Goal: Navigation & Orientation: Find specific page/section

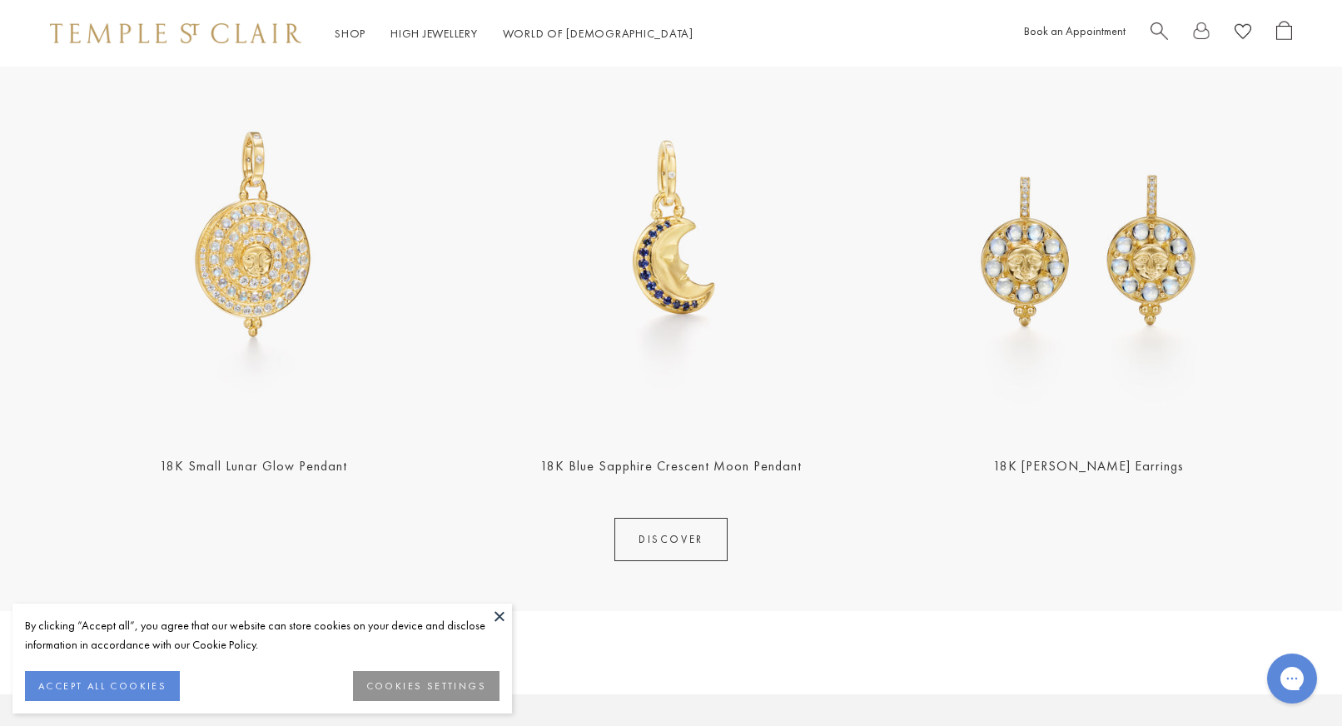
scroll to position [709, 0]
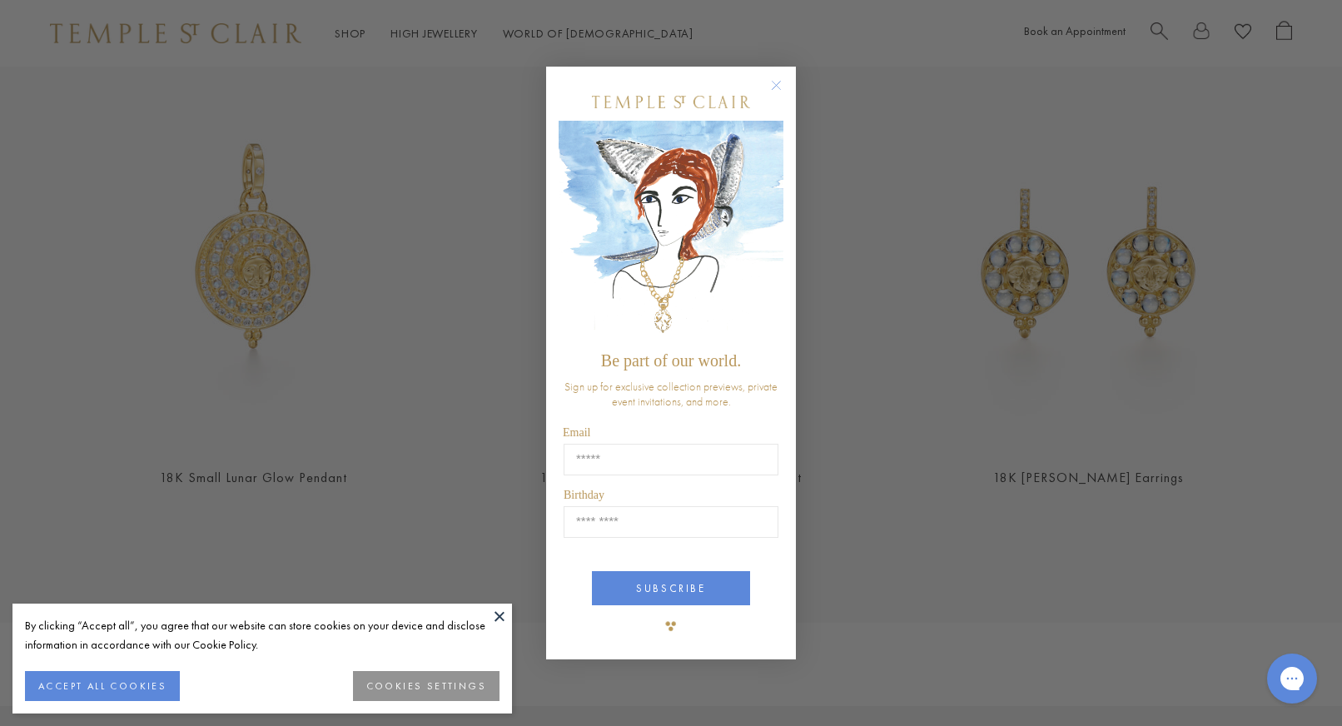
click at [778, 80] on circle "Close dialog" at bounding box center [777, 86] width 20 height 20
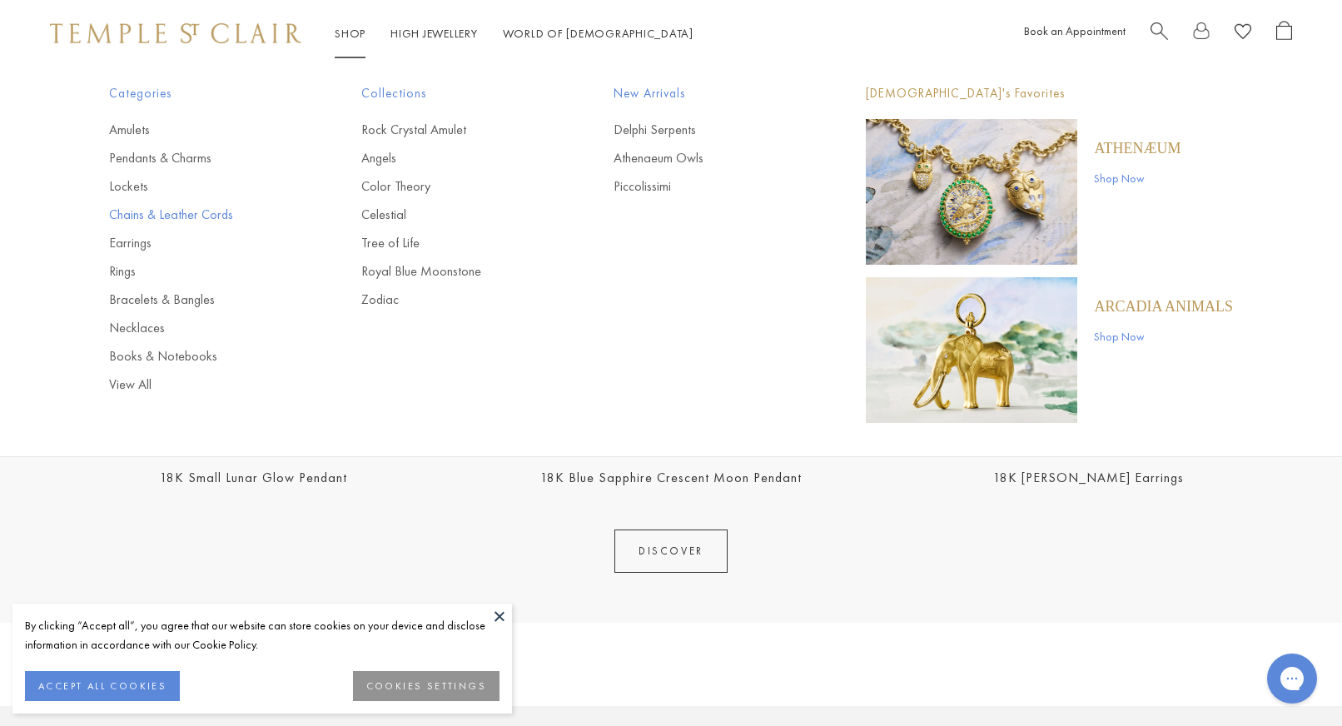
click at [167, 216] on link "Chains & Leather Cords" at bounding box center [202, 215] width 186 height 18
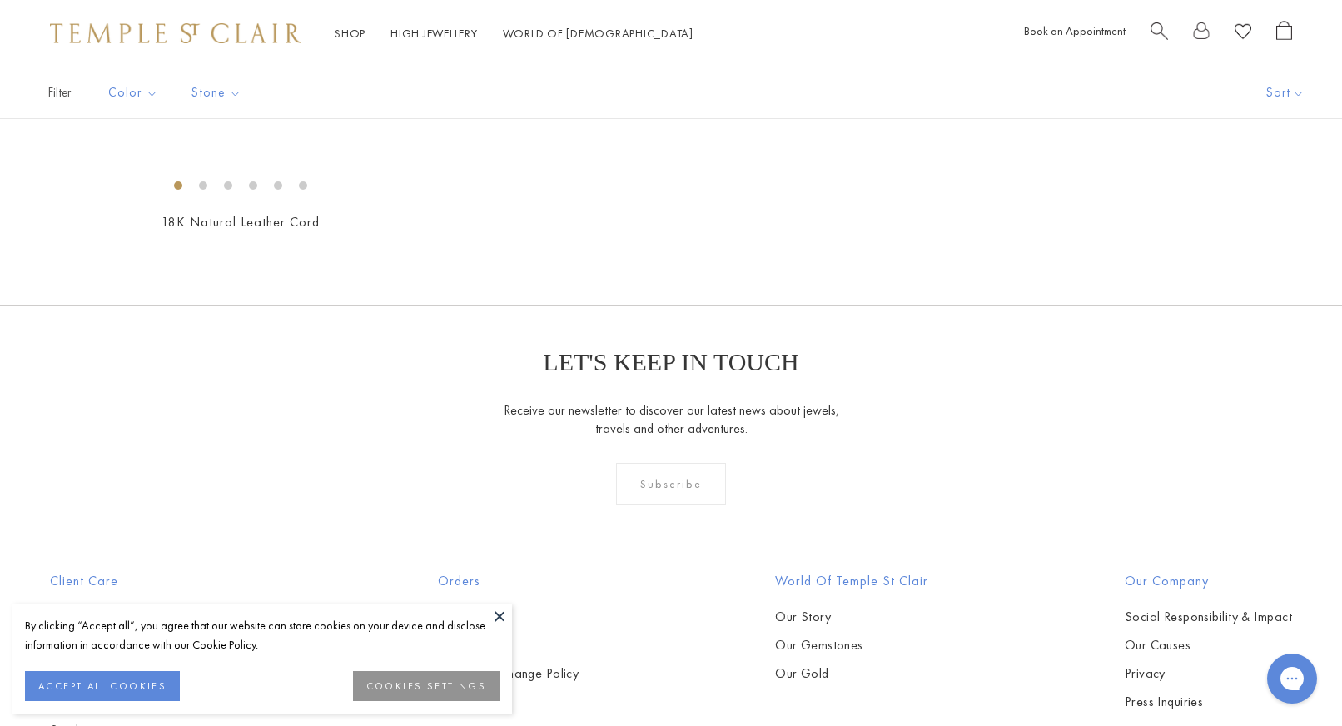
scroll to position [462, 0]
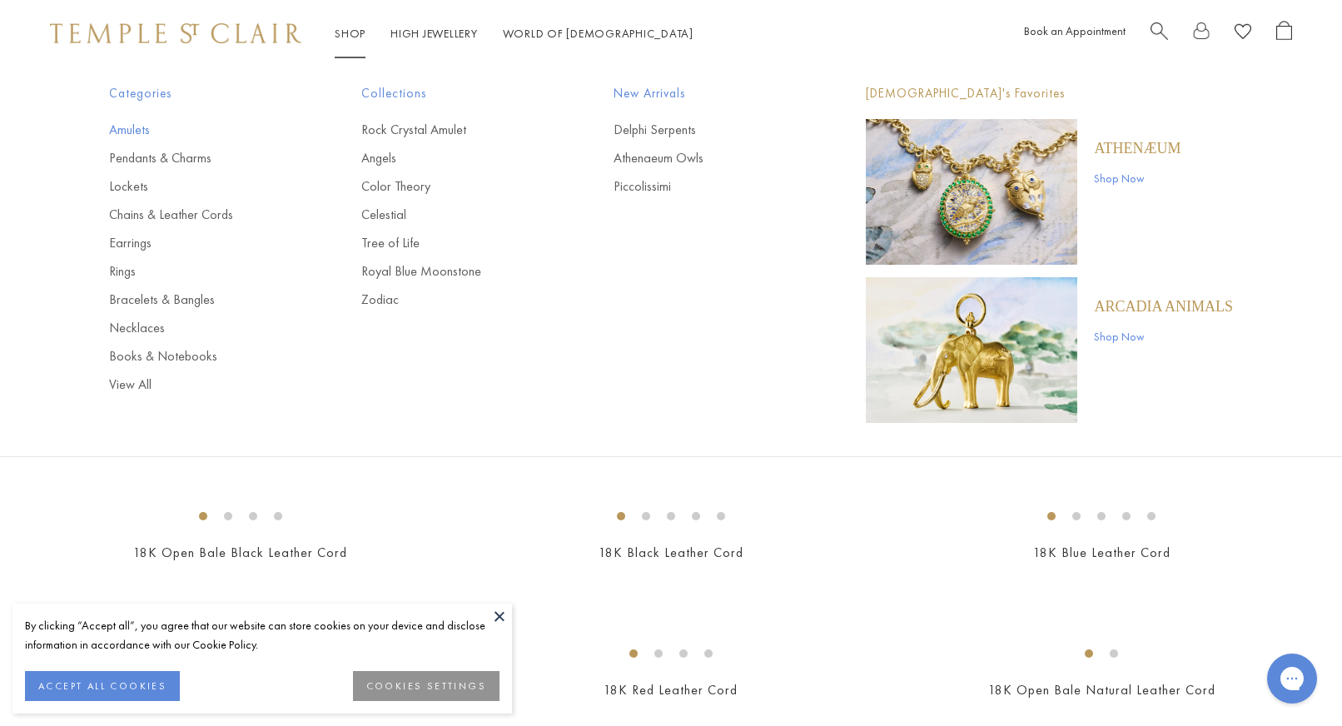
click at [136, 122] on link "Amulets" at bounding box center [202, 130] width 186 height 18
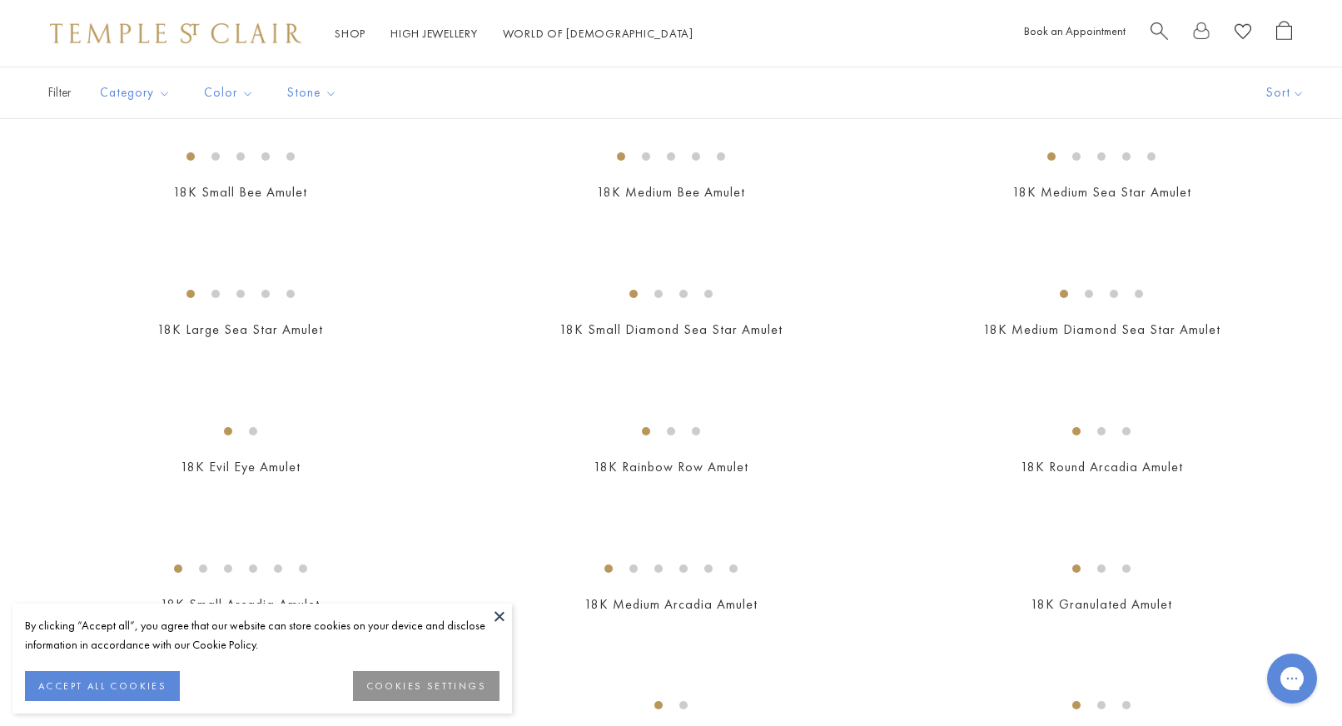
scroll to position [2158, 0]
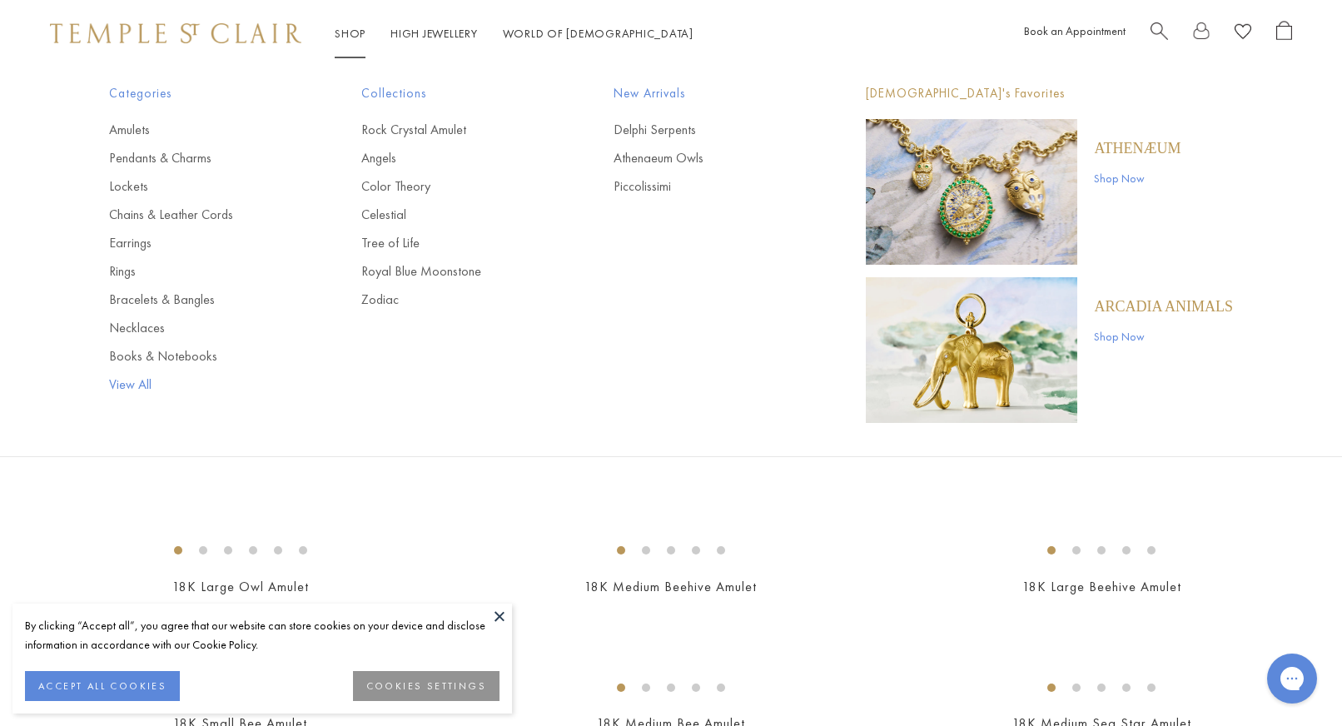
click at [129, 385] on link "View All" at bounding box center [202, 384] width 186 height 18
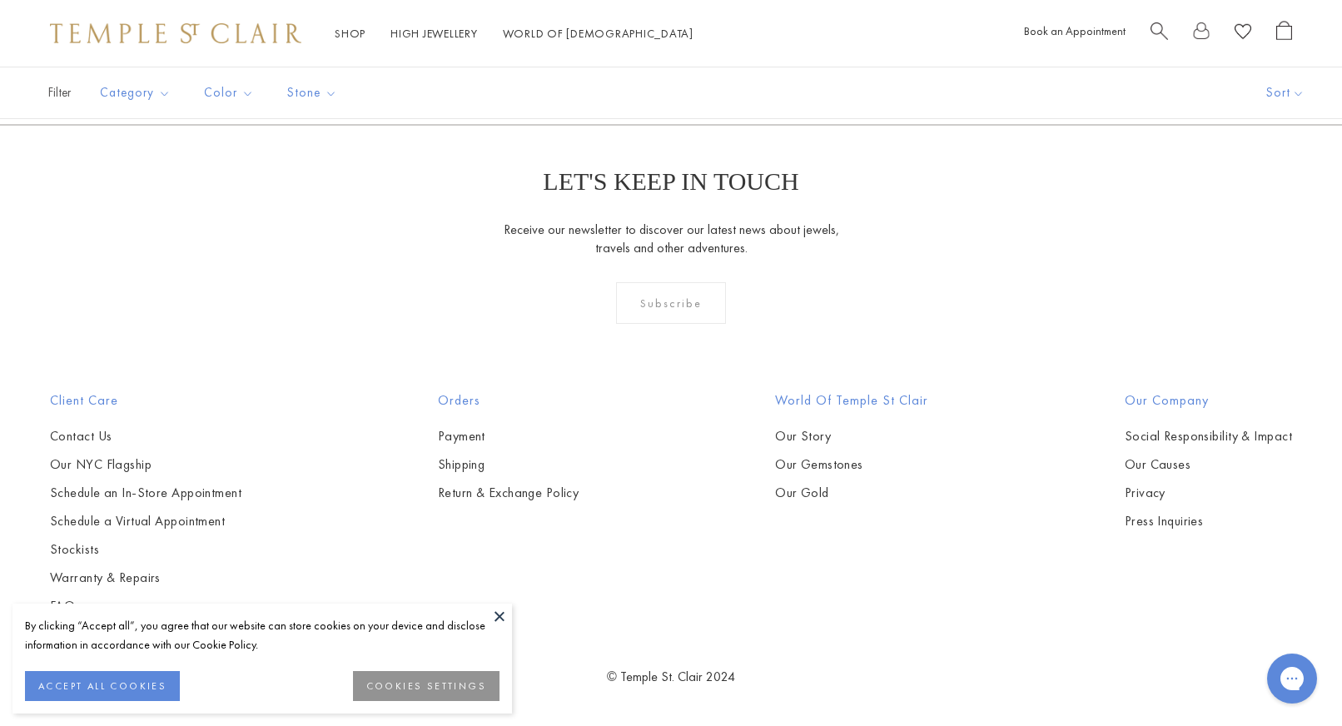
scroll to position [9421, 0]
click at [825, 47] on div "Shop Shop Categories Amulets Pendants & Charms Lockets Chains & Leather Cords E…" at bounding box center [671, 33] width 1342 height 67
click at [434, 27] on link "High Jewellery High Jewellery" at bounding box center [433, 33] width 87 height 15
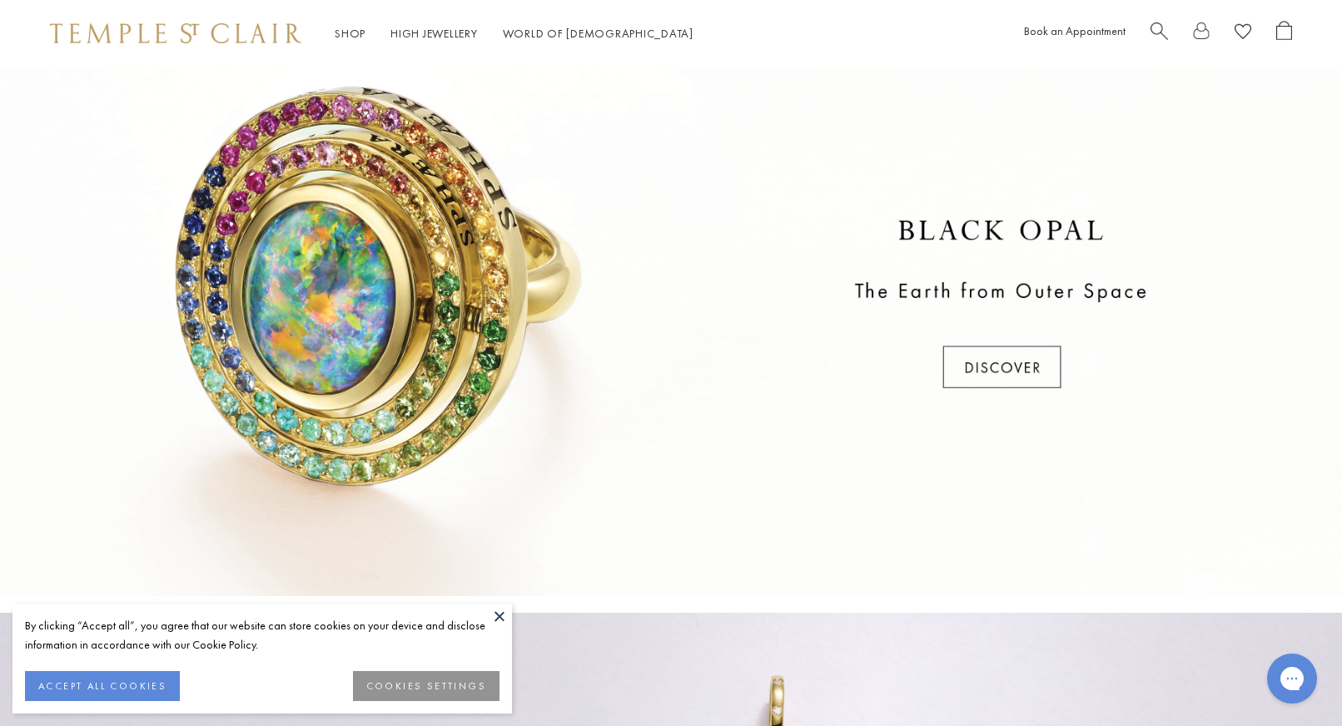
scroll to position [840, 0]
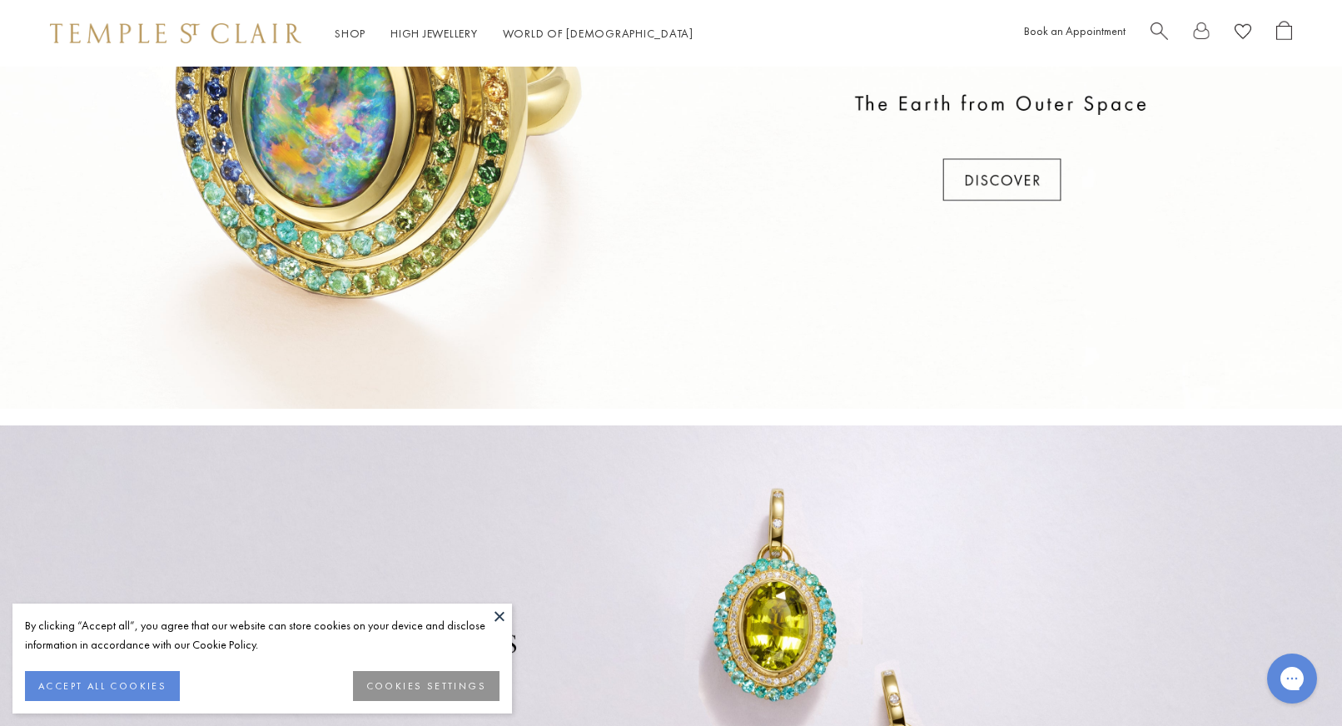
click at [964, 191] on div at bounding box center [671, 117] width 1342 height 583
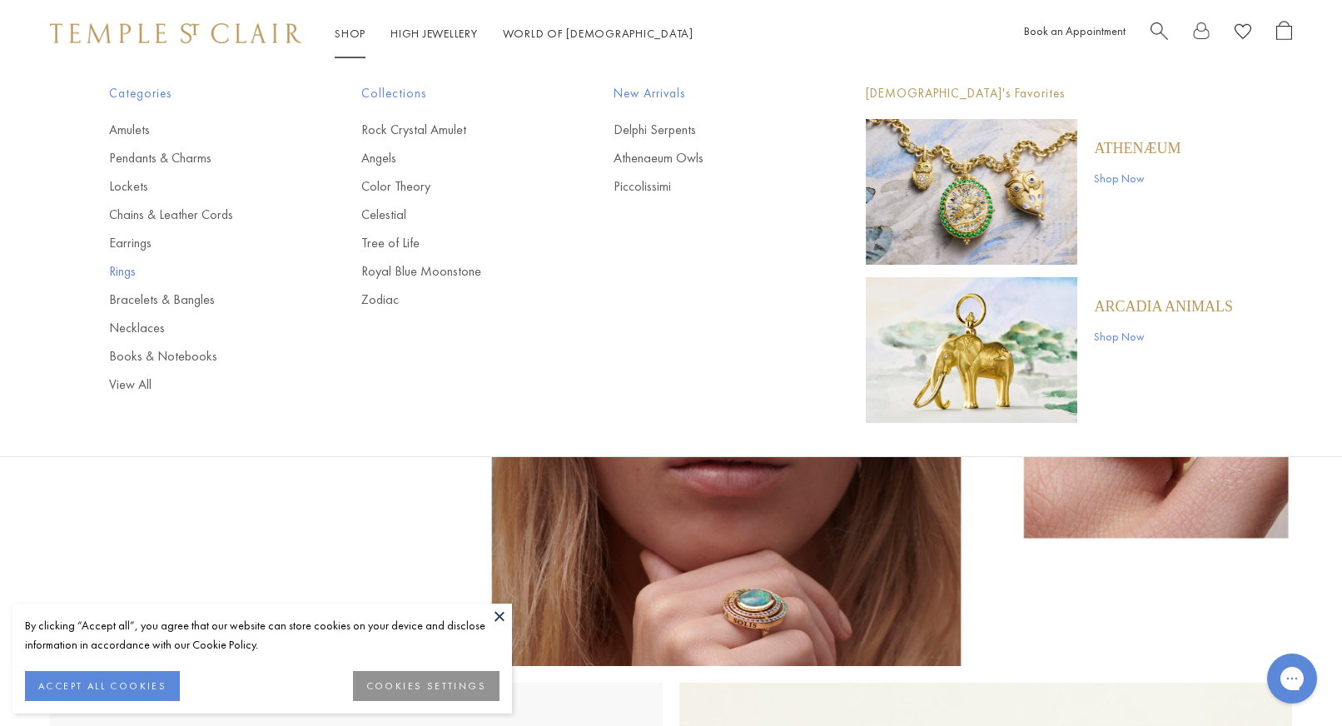
click at [117, 275] on link "Rings" at bounding box center [202, 271] width 186 height 18
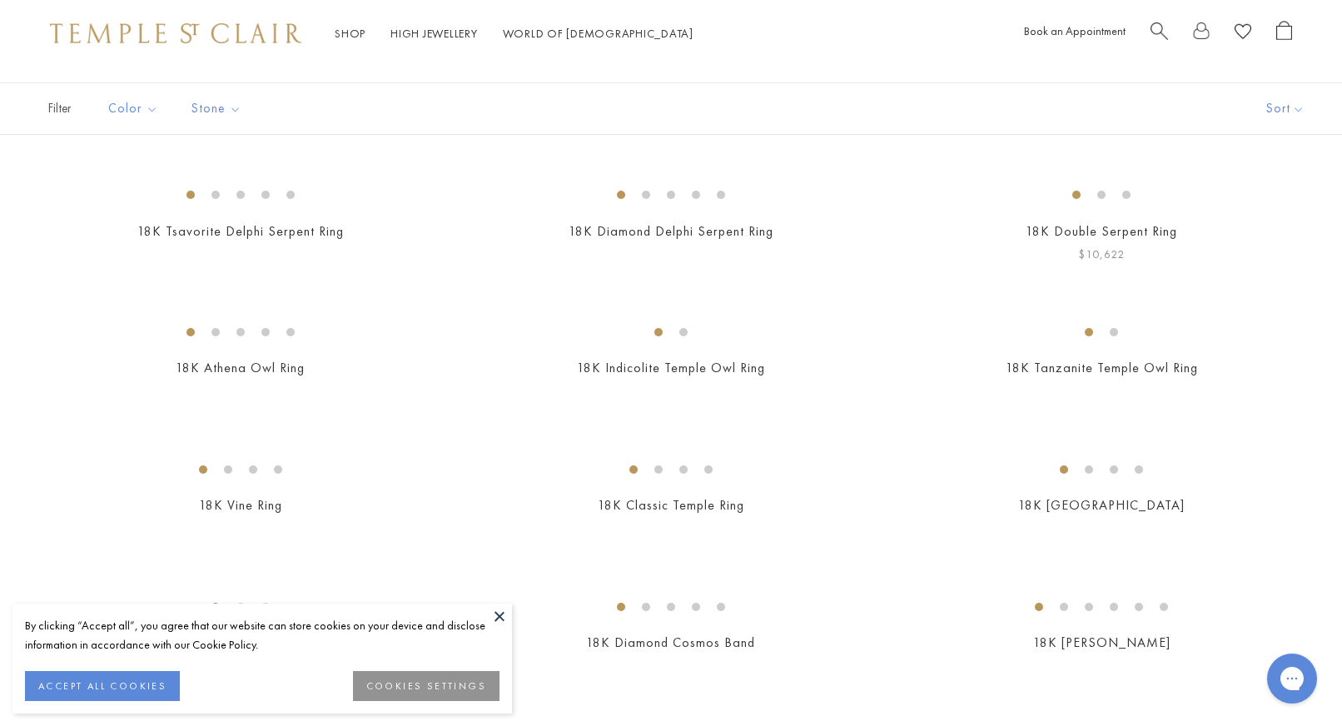
scroll to position [105, 0]
